Goal: Task Accomplishment & Management: Complete application form

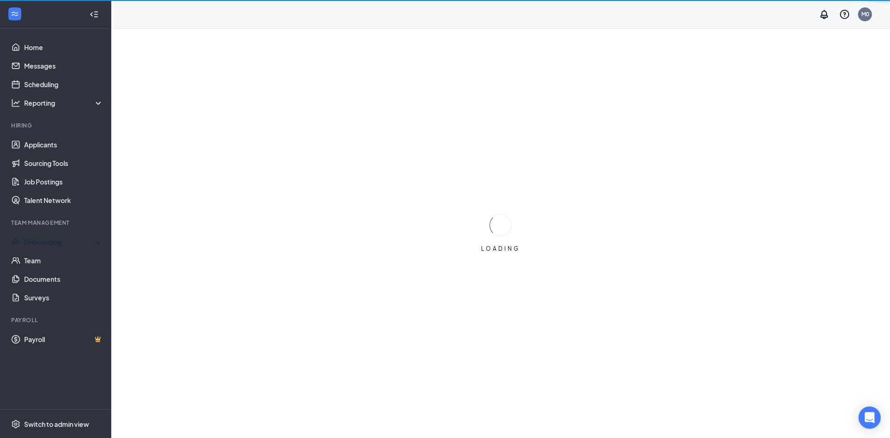
click at [33, 223] on div "Team Management" at bounding box center [56, 223] width 90 height 8
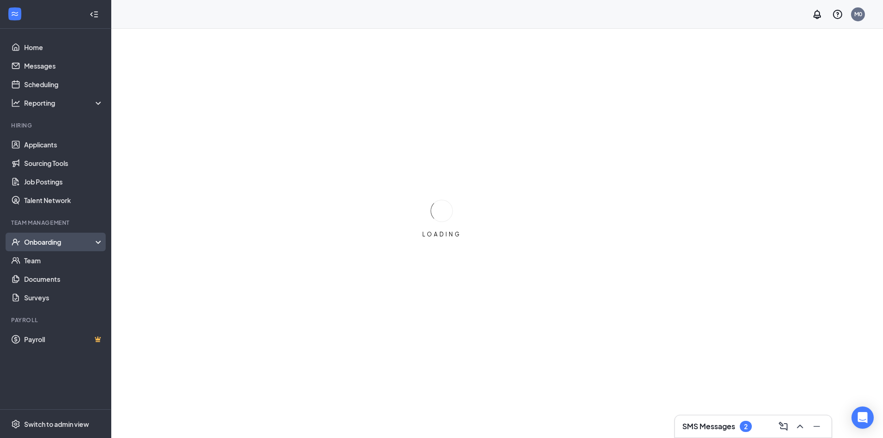
click at [45, 241] on div "Onboarding" at bounding box center [59, 241] width 71 height 9
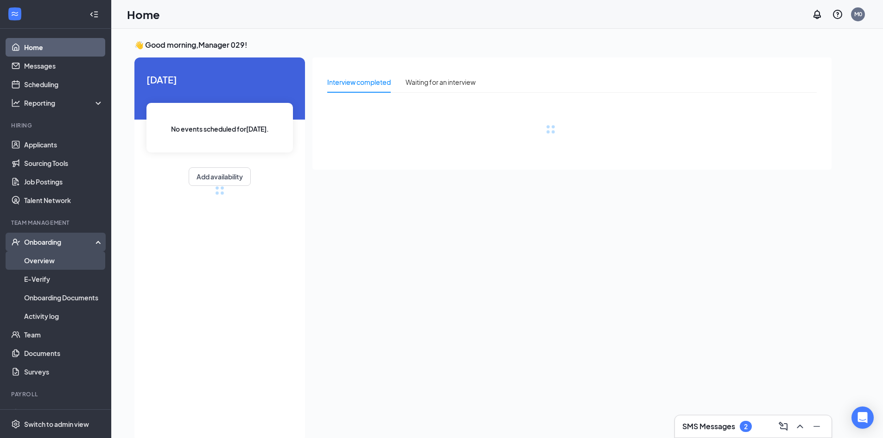
click at [41, 258] on link "Overview" at bounding box center [63, 260] width 79 height 19
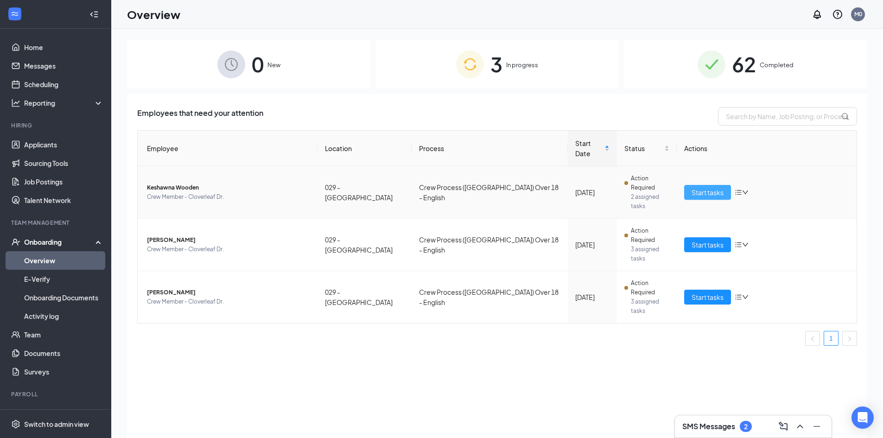
click at [697, 187] on span "Start tasks" at bounding box center [707, 192] width 32 height 10
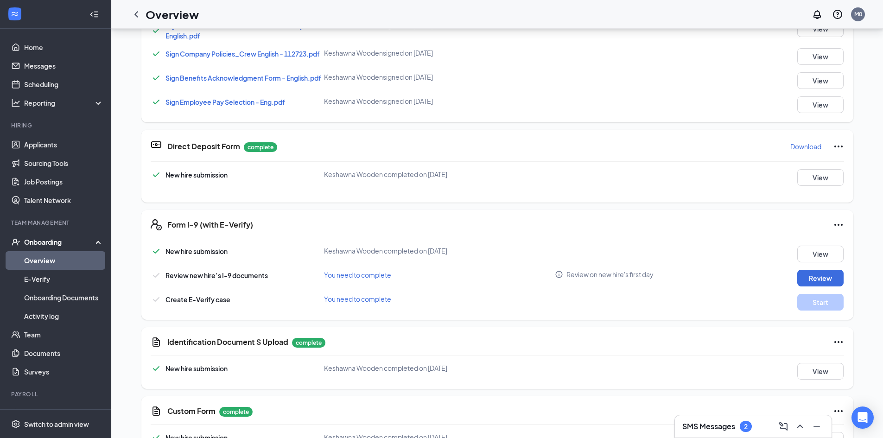
scroll to position [438, 0]
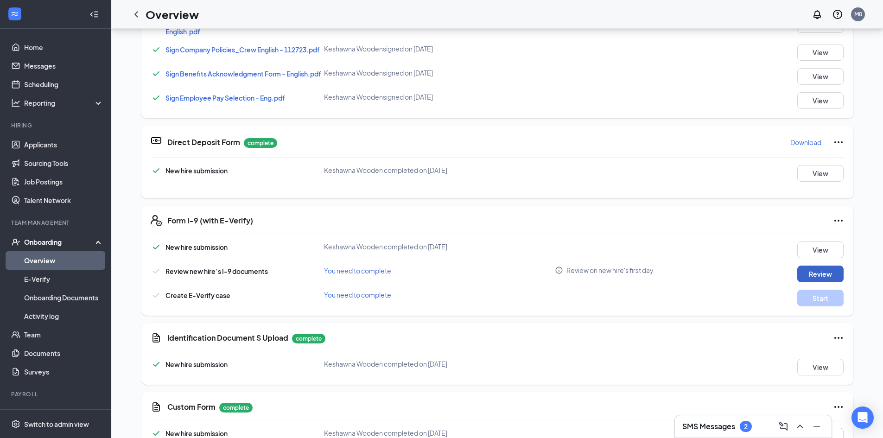
click at [810, 276] on button "Review" at bounding box center [820, 274] width 46 height 17
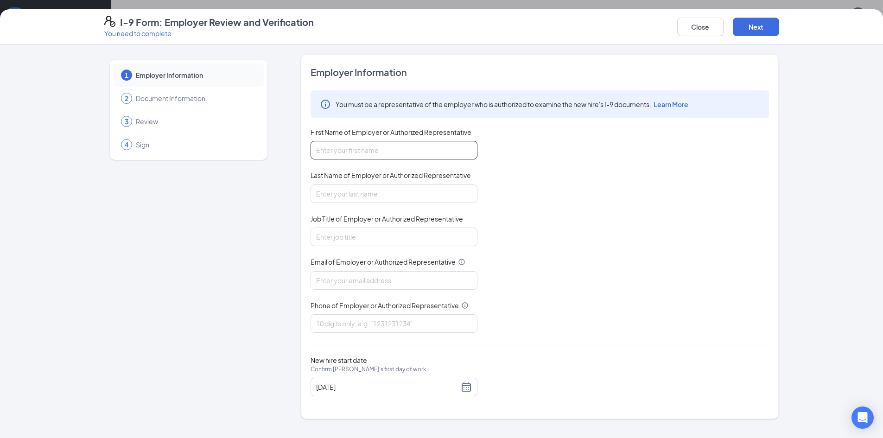
click at [327, 152] on input "First Name of Employer or Authorized Representative" at bounding box center [393, 150] width 167 height 19
type input "[PERSON_NAME]"
click at [361, 193] on input "Last Name of Employer or Authorized Representative" at bounding box center [393, 193] width 167 height 19
type input "[PERSON_NAME]"
click at [367, 244] on input "Job Title of Employer or Authorized Representative" at bounding box center [393, 237] width 167 height 19
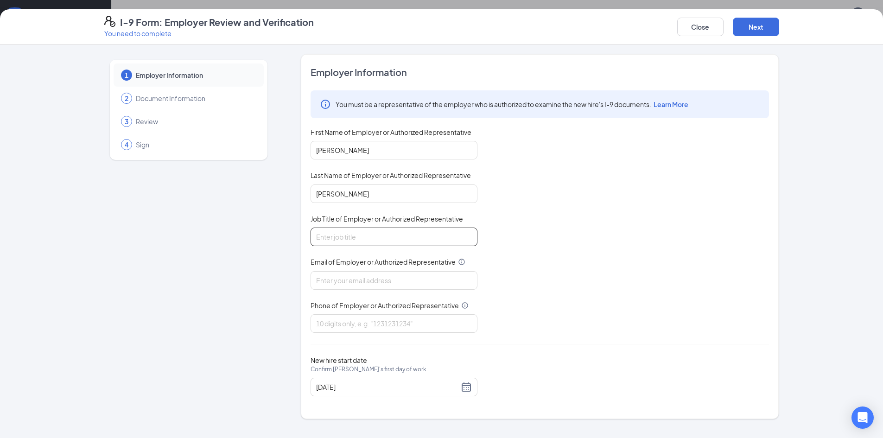
type input "Asst. Manager"
click at [372, 270] on div "Email of Employer or Authorized Representative" at bounding box center [393, 263] width 167 height 13
click at [370, 279] on input "Email of Employer or Authorized Representative" at bounding box center [393, 280] width 167 height 19
type input "[EMAIL_ADDRESS][DOMAIN_NAME]"
click at [375, 322] on input "Phone of Employer or Authorized Representative" at bounding box center [393, 323] width 167 height 19
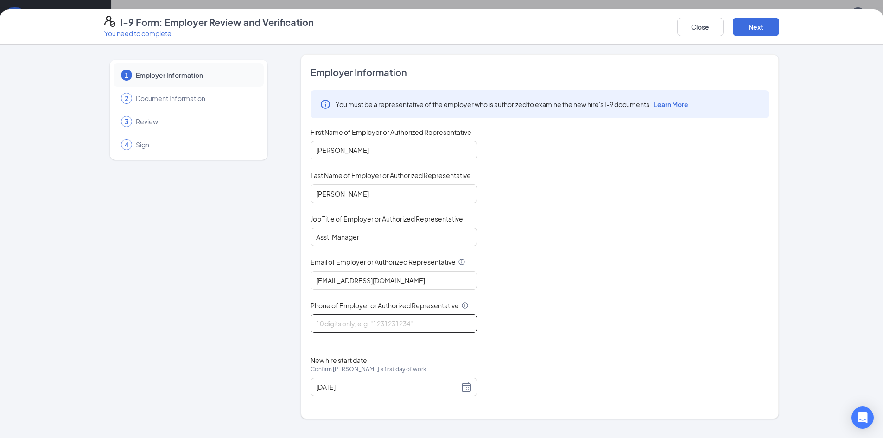
type input "9195542243"
click at [757, 28] on button "Next" at bounding box center [756, 27] width 46 height 19
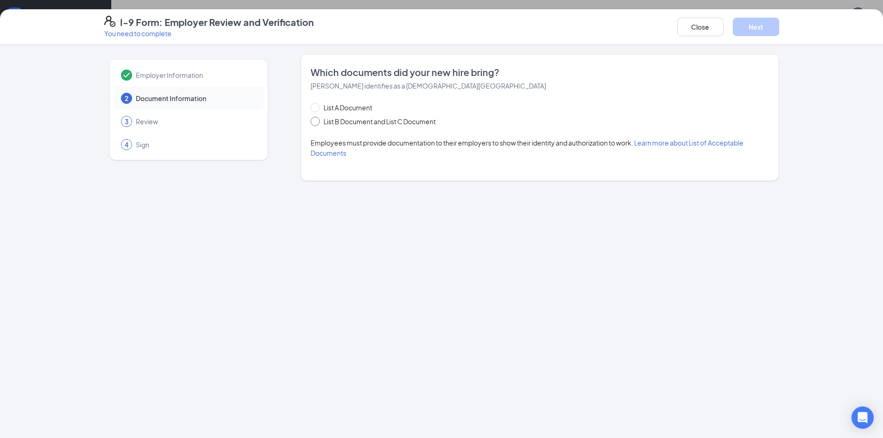
click at [317, 121] on span at bounding box center [314, 121] width 9 height 9
click at [317, 121] on input "List B Document and List C Document" at bounding box center [313, 120] width 6 height 6
radio input "true"
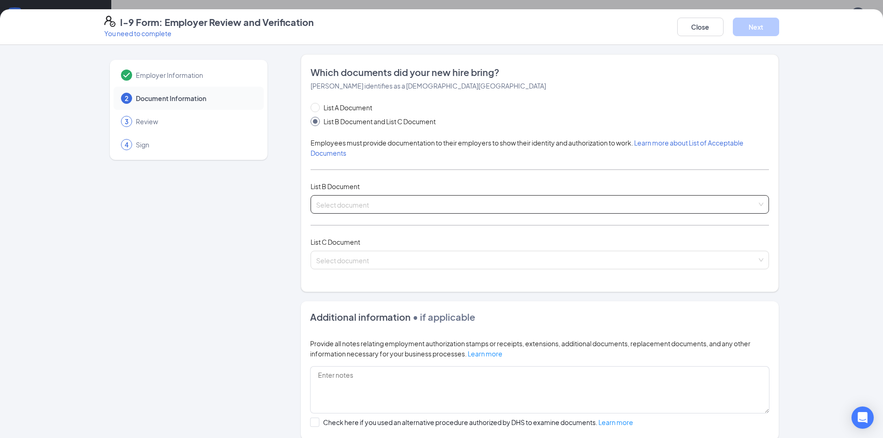
click at [347, 203] on input "search" at bounding box center [536, 203] width 441 height 14
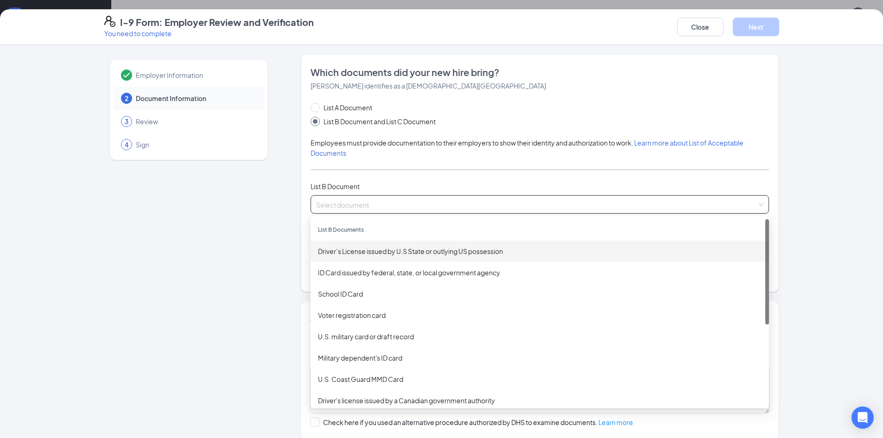
click at [351, 256] on div "Driver’s License issued by U.S State or outlying US possession" at bounding box center [539, 251] width 443 height 10
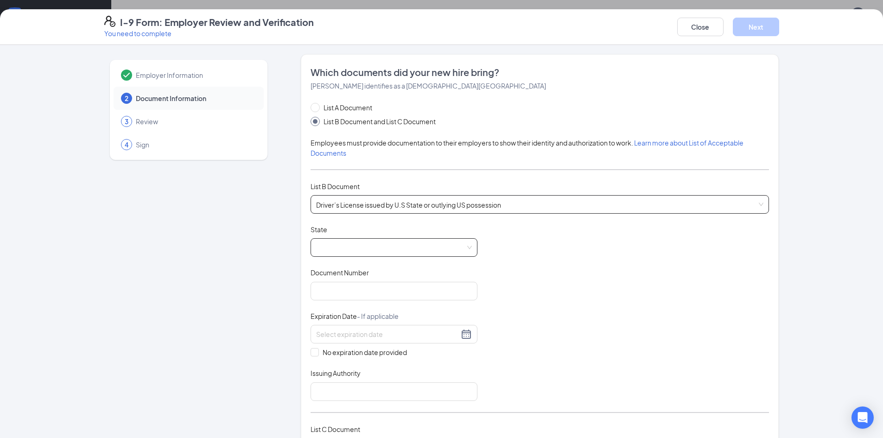
click at [351, 252] on span at bounding box center [394, 248] width 156 height 18
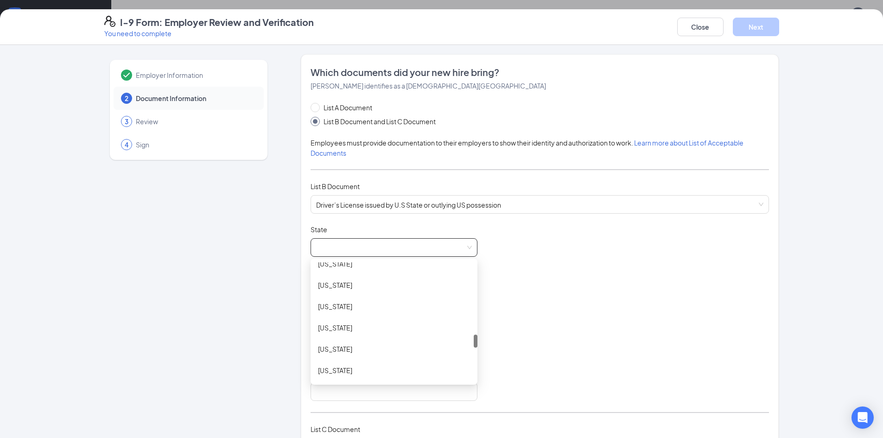
scroll to position [665, 0]
drag, startPoint x: 471, startPoint y: 272, endPoint x: 471, endPoint y: 339, distance: 67.2
click at [474, 339] on div at bounding box center [476, 342] width 4 height 13
click at [366, 361] on div "[US_STATE]" at bounding box center [393, 353] width 167 height 21
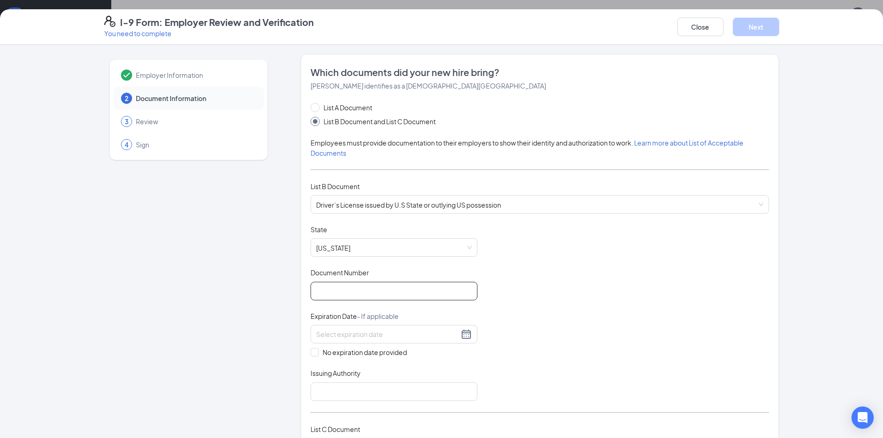
click at [360, 295] on input "Document Number" at bounding box center [393, 291] width 167 height 19
type input "000044306659"
click at [462, 336] on div at bounding box center [394, 334] width 156 height 11
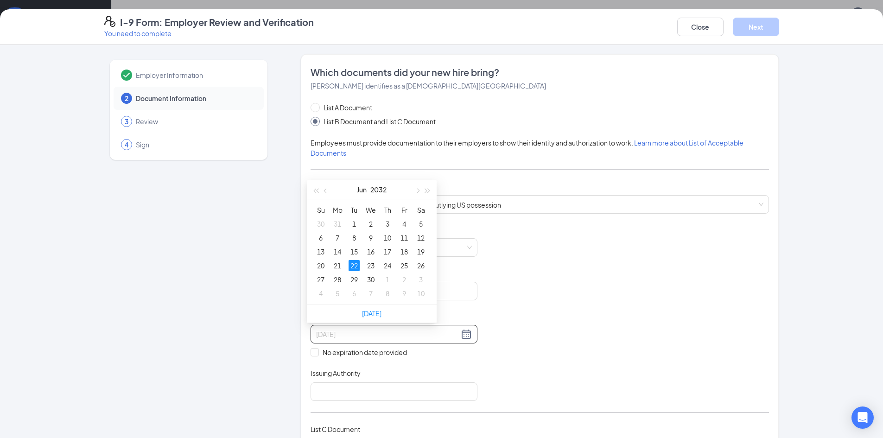
click at [352, 266] on div "22" at bounding box center [353, 265] width 11 height 11
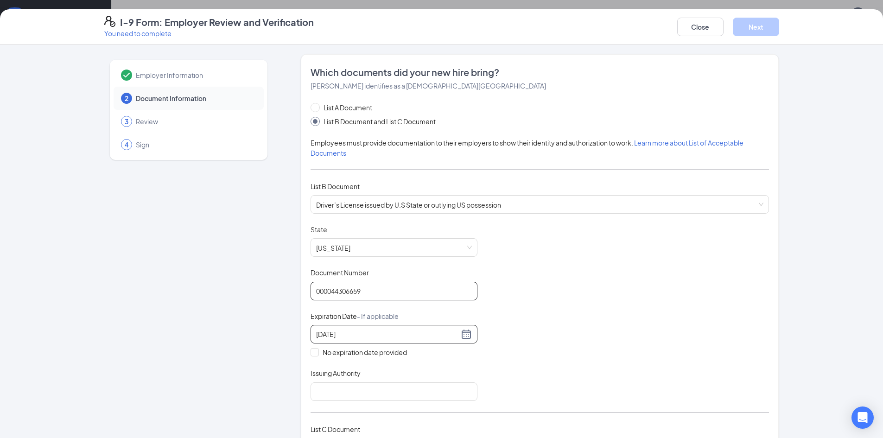
scroll to position [392, 0]
type input "[DATE]"
click at [375, 392] on input "Issuing Authority" at bounding box center [393, 391] width 167 height 19
type input "[US_STATE]"
click at [527, 337] on div "Document Title Driver’s License issued by U.S State or outlying US possession S…" at bounding box center [539, 313] width 458 height 176
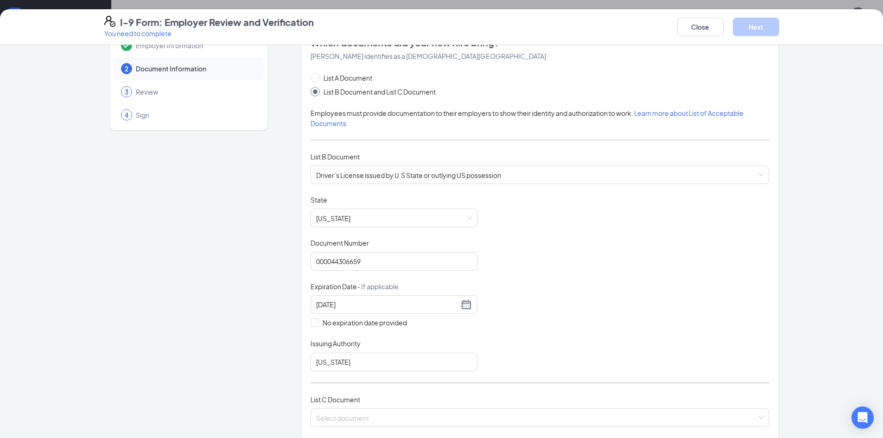
scroll to position [46, 0]
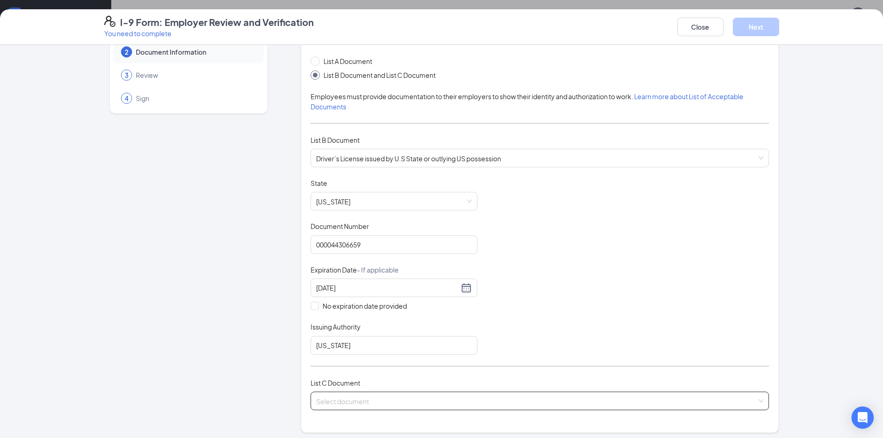
click at [318, 403] on input "search" at bounding box center [536, 399] width 441 height 14
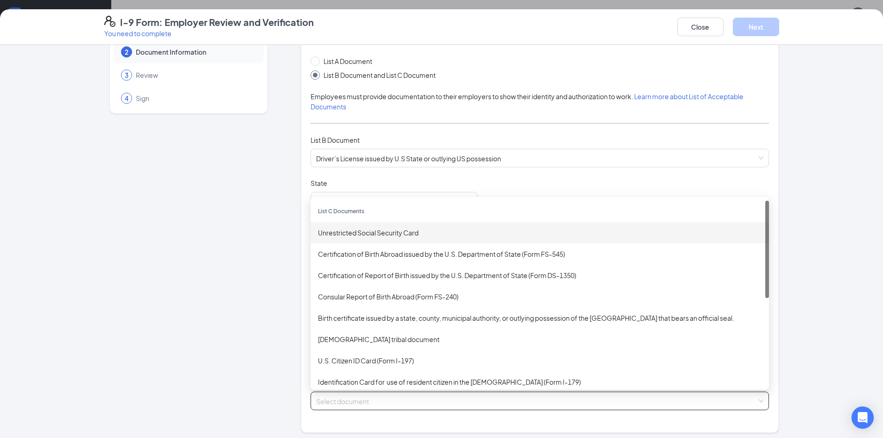
click at [348, 238] on div "Unrestricted Social Security Card" at bounding box center [539, 232] width 458 height 21
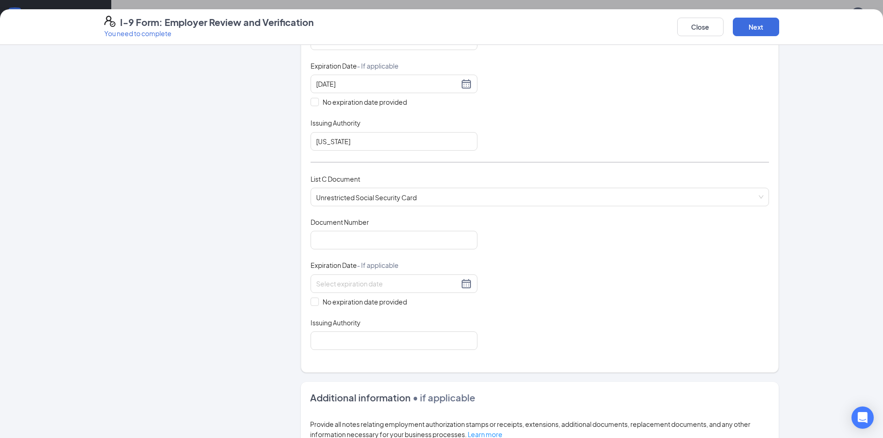
scroll to position [253, 0]
click at [385, 243] on input "Document Number" at bounding box center [393, 237] width 167 height 19
type input "240919180"
click at [310, 298] on input "No expiration date provided" at bounding box center [313, 298] width 6 height 6
checkbox input "true"
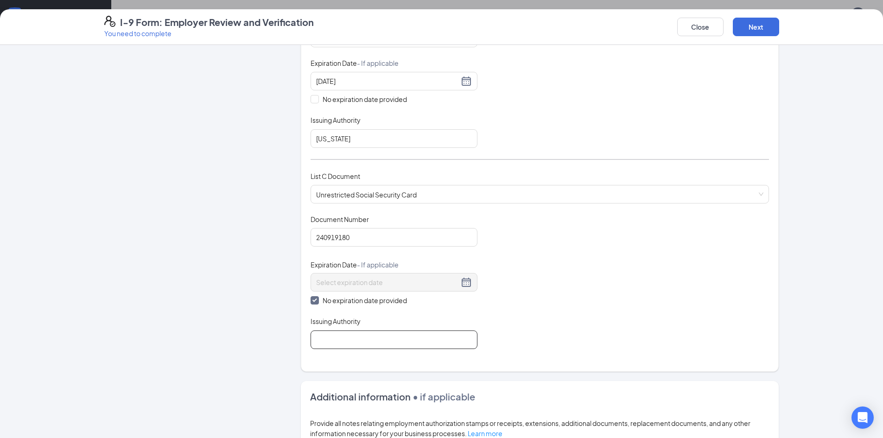
click at [320, 338] on input "Issuing Authority" at bounding box center [393, 339] width 167 height 19
type input "Social Security Administration"
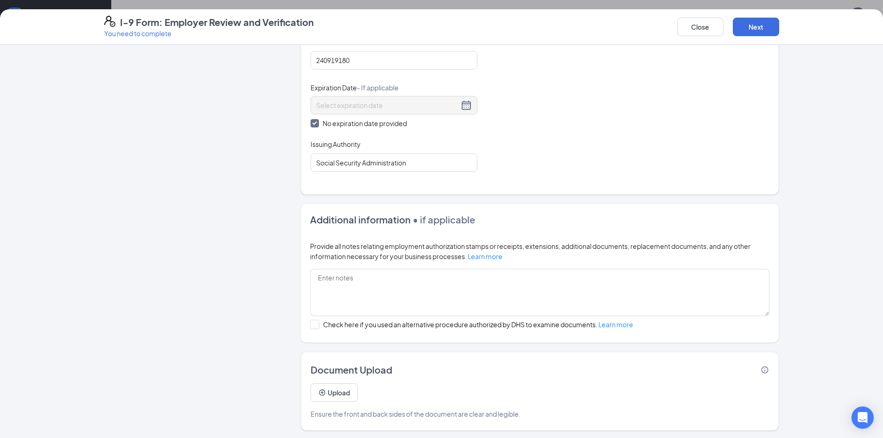
scroll to position [432, 0]
click at [760, 32] on button "Next" at bounding box center [756, 27] width 46 height 19
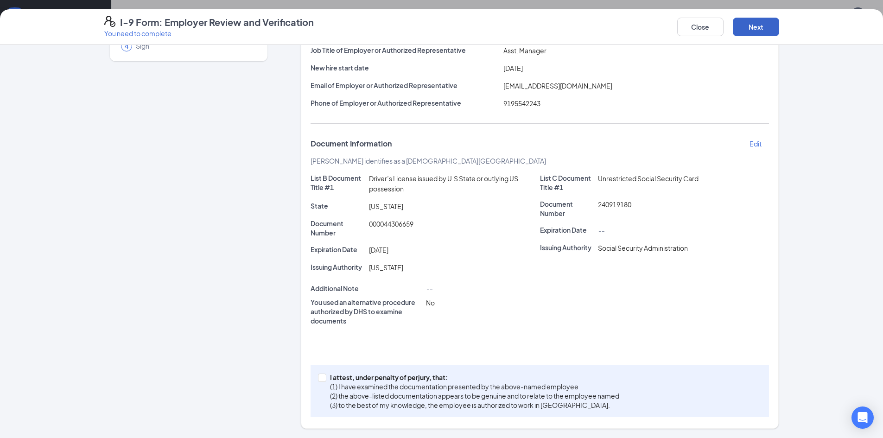
scroll to position [99, 0]
click at [318, 377] on input "I attest, under penalty of [PERSON_NAME], that: (1) I have examined the documen…" at bounding box center [321, 376] width 6 height 6
checkbox input "true"
click at [744, 26] on button "Next" at bounding box center [756, 27] width 46 height 19
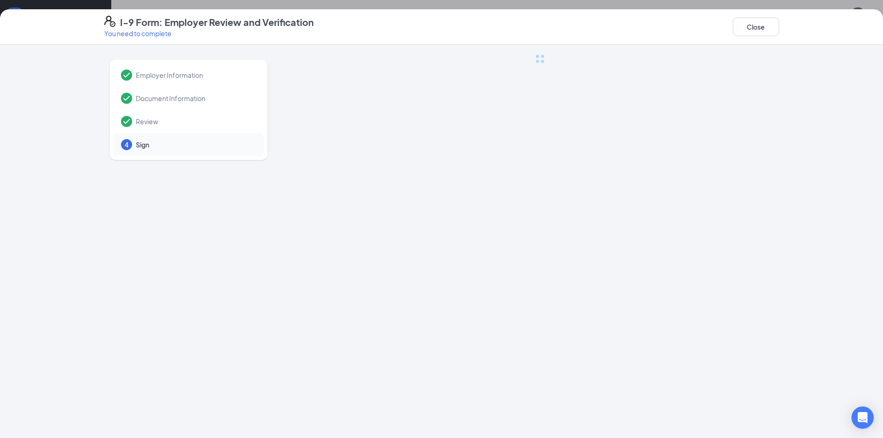
scroll to position [0, 0]
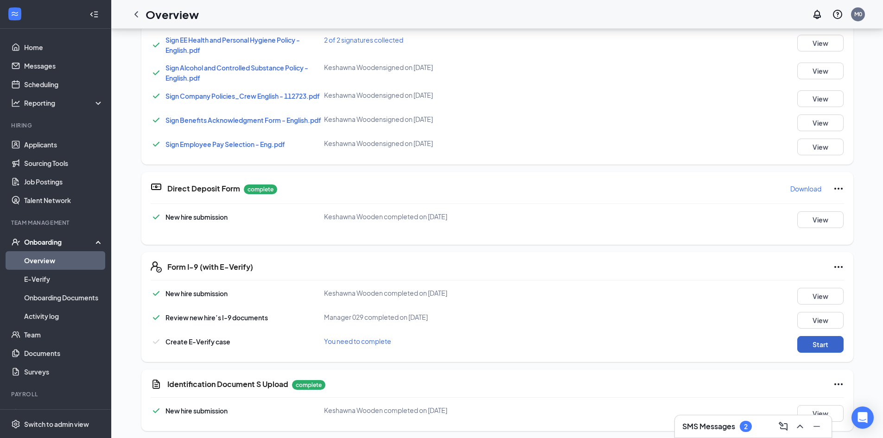
click at [804, 343] on button "Start" at bounding box center [820, 344] width 46 height 17
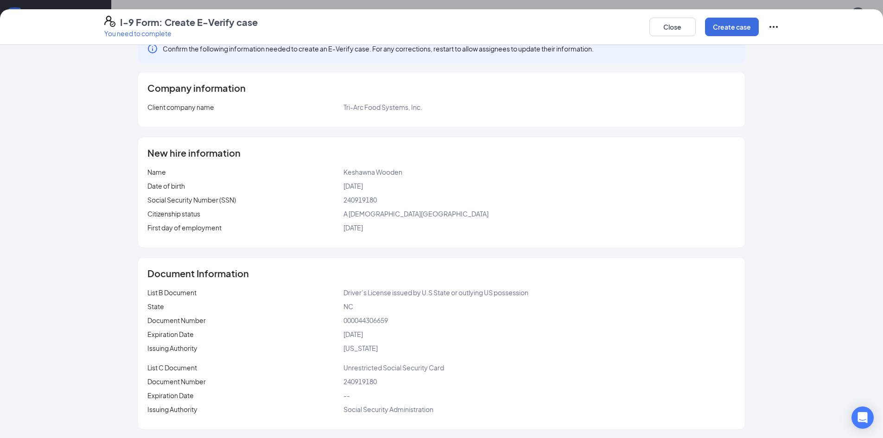
scroll to position [20, 0]
click at [731, 29] on button "Create case" at bounding box center [732, 27] width 54 height 19
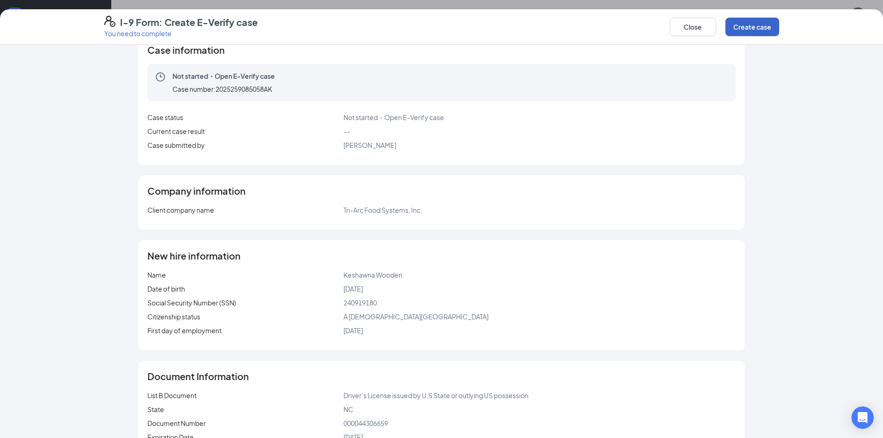
scroll to position [124, 0]
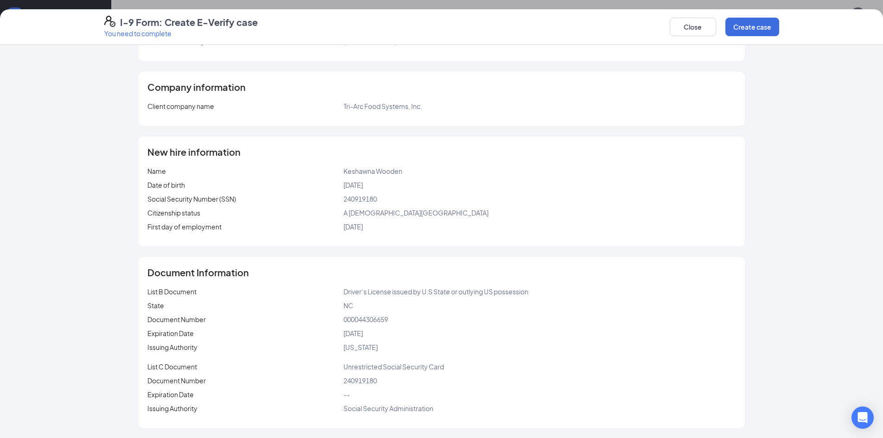
click at [806, 101] on div "Case information Not started・Open E-Verify case Case number: 2025259085058AK Ca…" at bounding box center [441, 241] width 883 height 393
click at [757, 31] on button "Create case" at bounding box center [752, 27] width 54 height 19
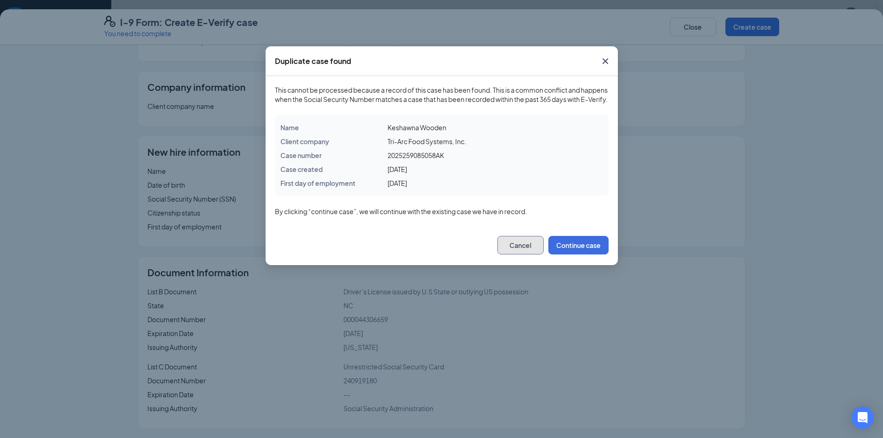
click at [517, 250] on button "Cancel" at bounding box center [520, 245] width 46 height 19
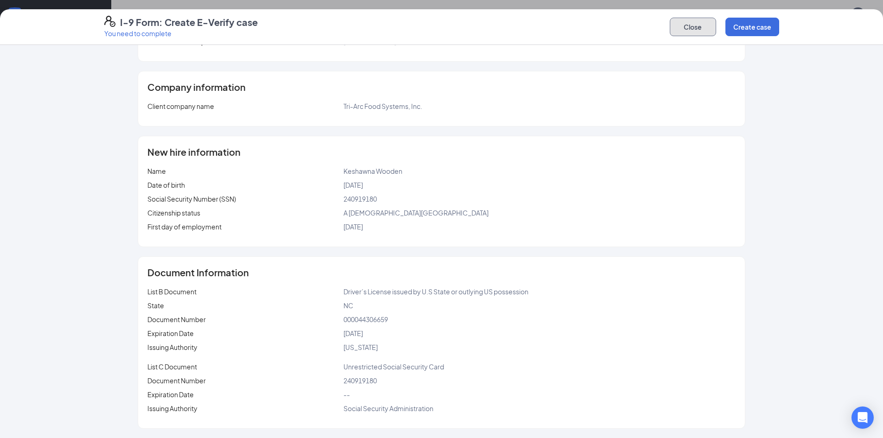
click at [690, 27] on button "Close" at bounding box center [693, 27] width 46 height 19
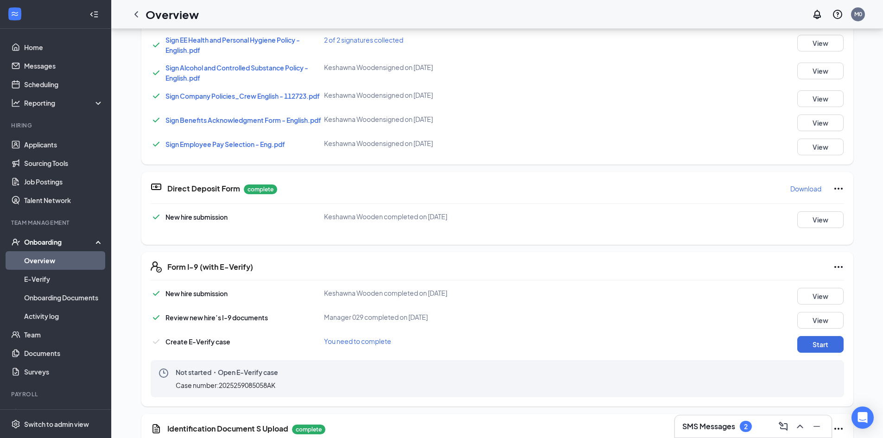
click at [261, 377] on div "Not started・Open E-Verify case Case number: 2025259085058AK" at bounding box center [227, 378] width 102 height 22
